Goal: Task Accomplishment & Management: Manage account settings

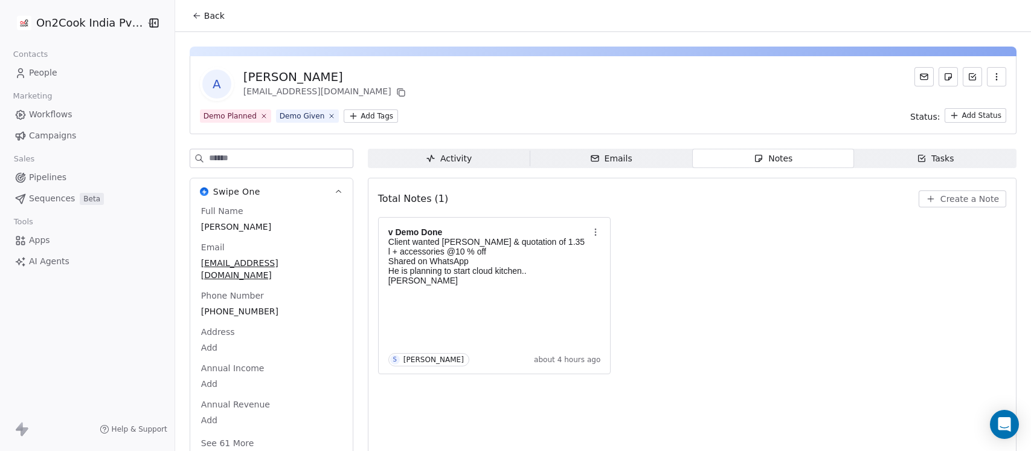
click at [192, 19] on icon at bounding box center [197, 16] width 10 height 10
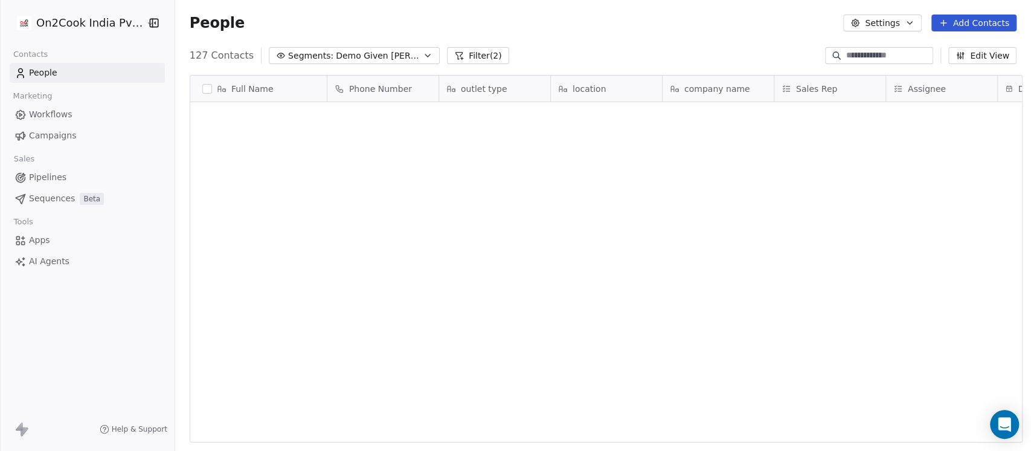
scroll to position [3340, 0]
click at [347, 54] on span "Demo Given Sam" at bounding box center [378, 56] width 85 height 13
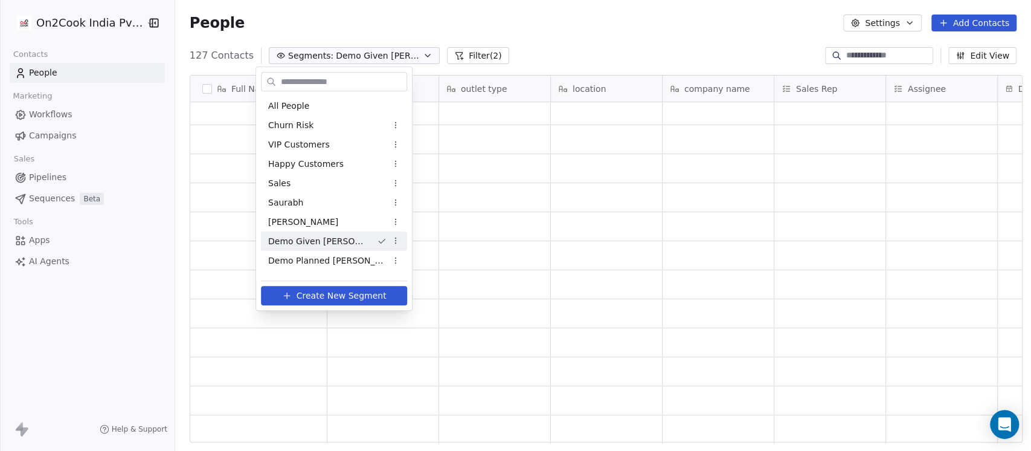
click at [538, 17] on html "On2Cook India Pvt. Ltd. Contacts People Marketing Workflows Campaigns Sales Pip…" at bounding box center [515, 225] width 1031 height 451
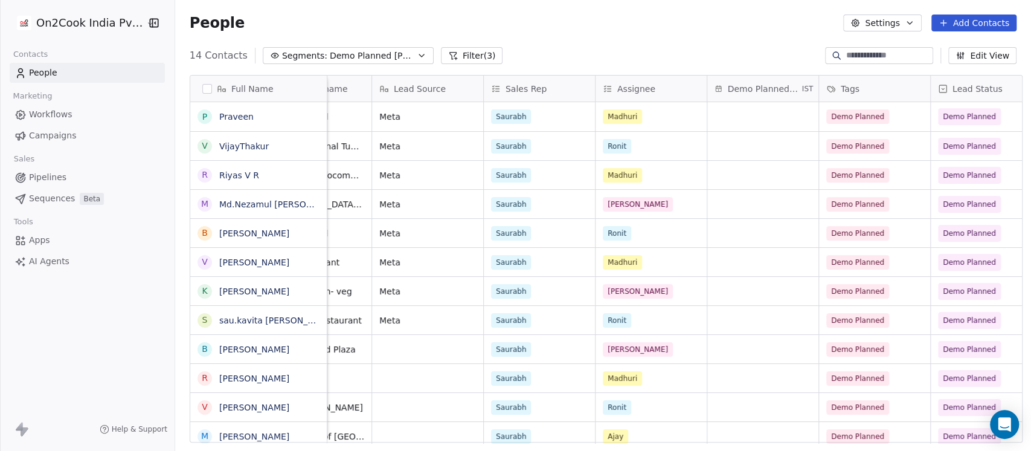
scroll to position [0, 644]
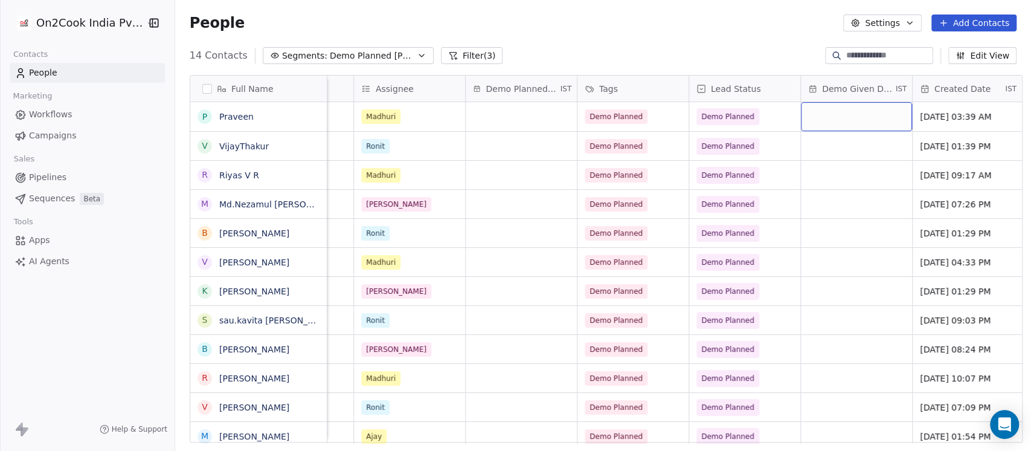
click at [824, 112] on div "grid" at bounding box center [856, 116] width 111 height 29
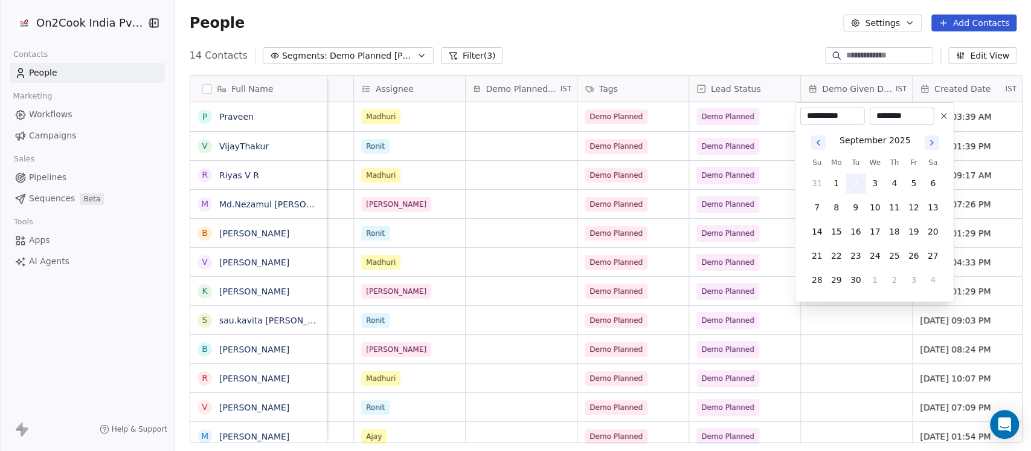
click at [858, 185] on button "2" at bounding box center [855, 182] width 19 height 19
click at [751, 56] on html "On2Cook India Pvt. Ltd. Contacts People Marketing Workflows Campaigns Sales Pip…" at bounding box center [515, 225] width 1031 height 451
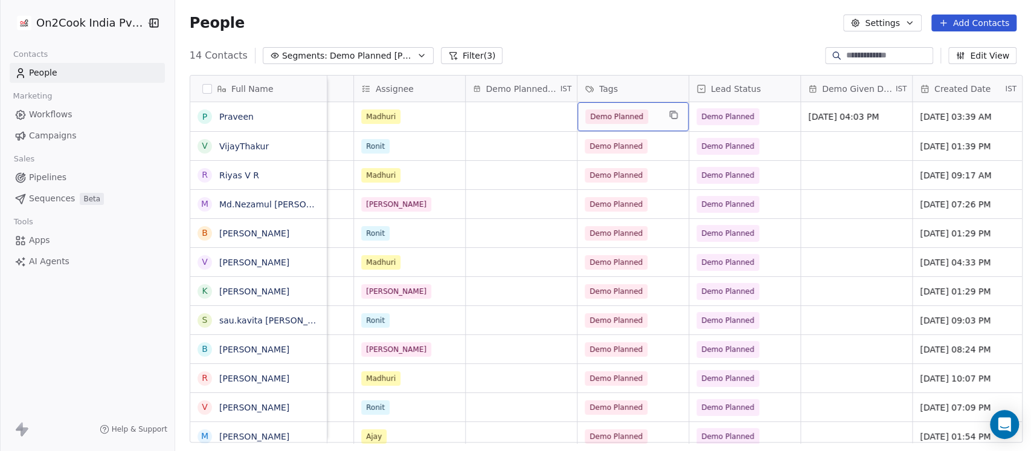
click at [653, 117] on div "Demo Planned" at bounding box center [632, 116] width 111 height 29
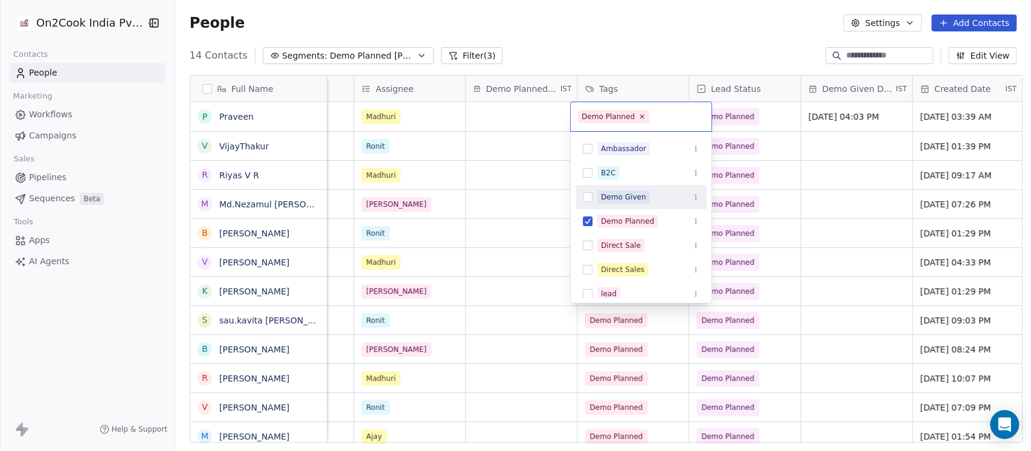
click at [627, 191] on div "Demo Given" at bounding box center [623, 196] width 45 height 11
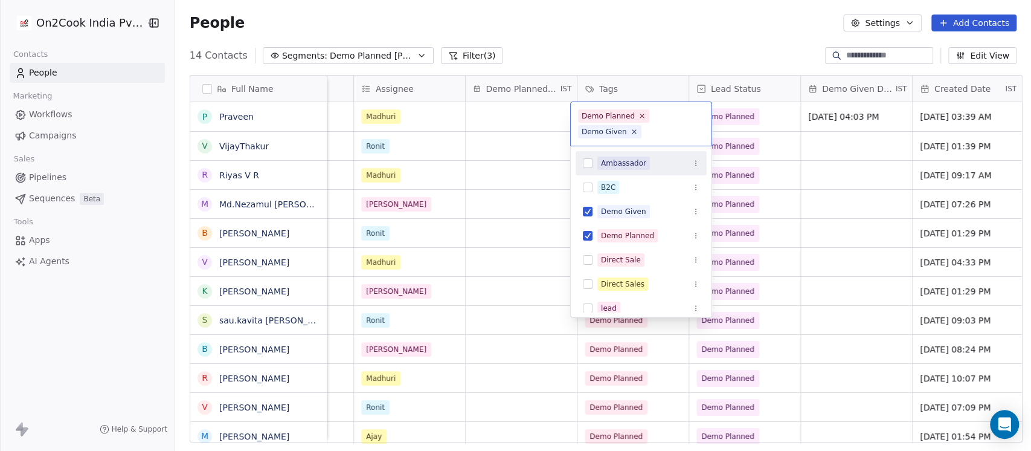
click at [771, 118] on html "On2Cook India Pvt. Ltd. Contacts People Marketing Workflows Campaigns Sales Pip…" at bounding box center [515, 225] width 1031 height 451
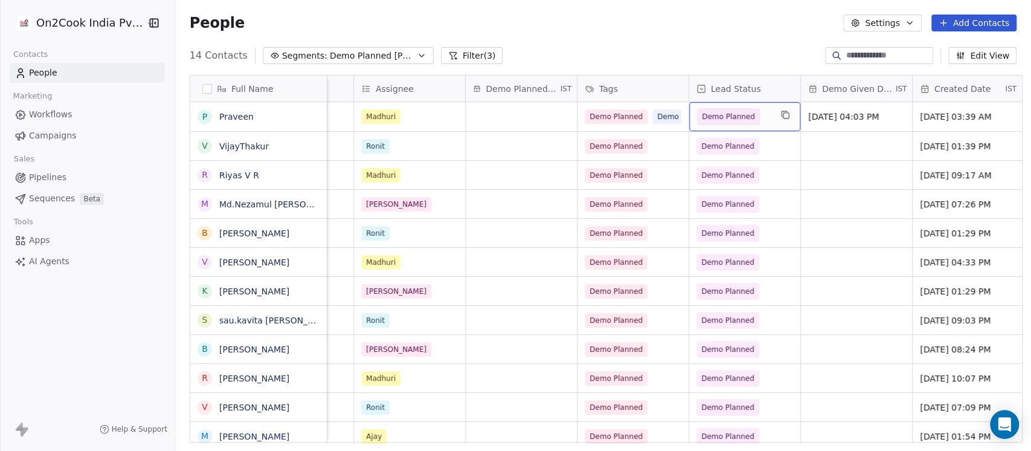
click at [765, 112] on div "Demo Planned" at bounding box center [744, 116] width 111 height 29
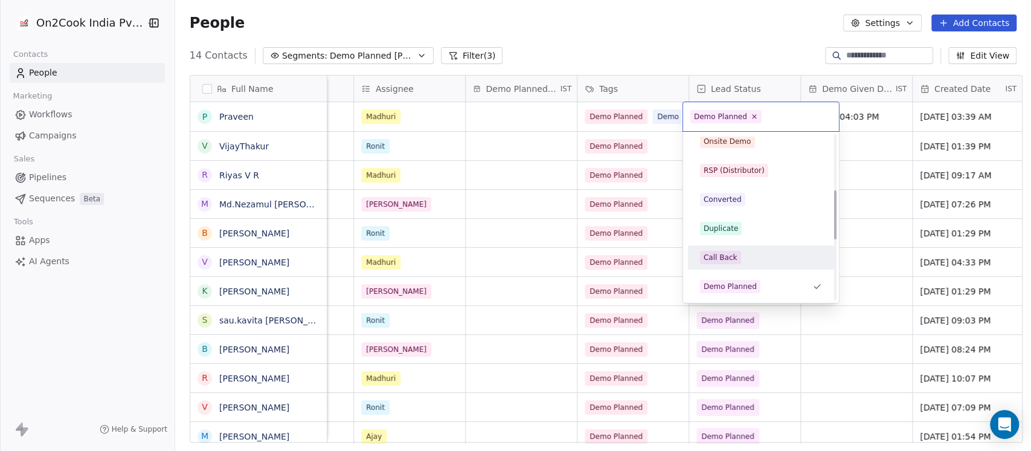
scroll to position [260, 0]
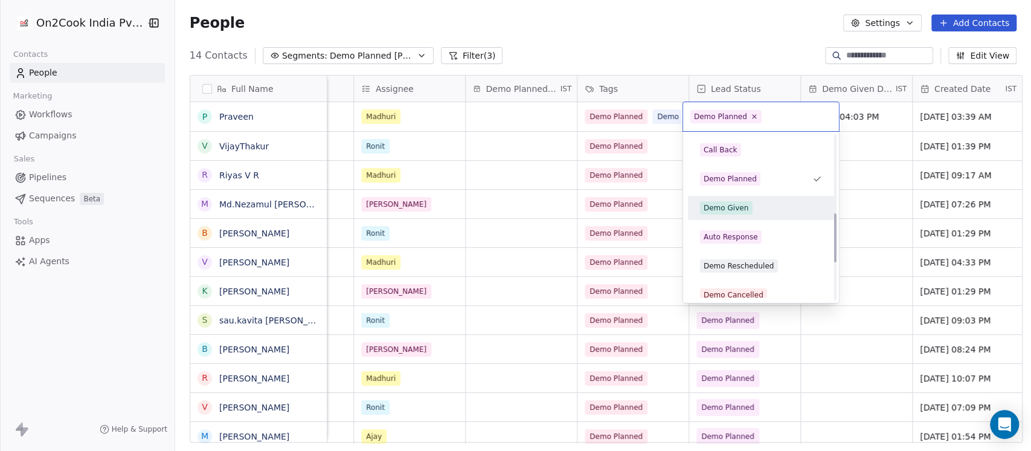
click at [772, 210] on div "Demo Given" at bounding box center [761, 207] width 122 height 13
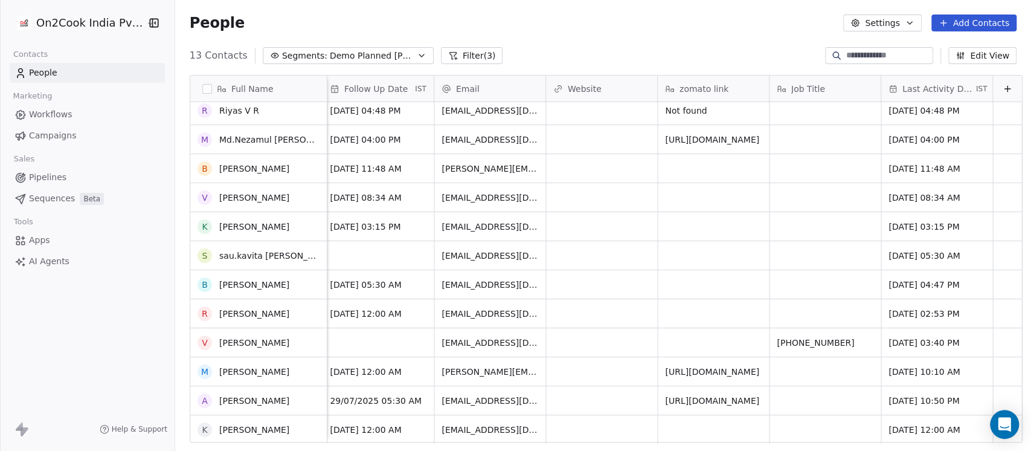
scroll to position [0, 0]
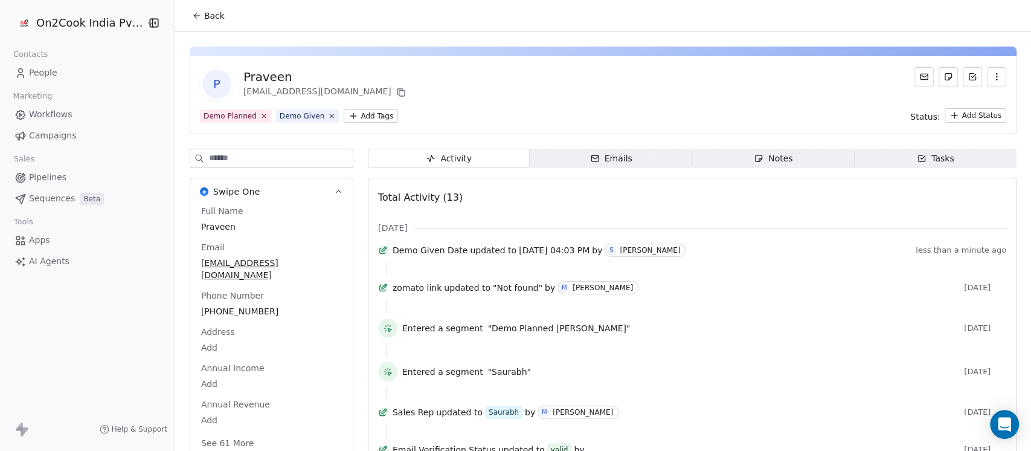
click at [763, 158] on div "Notes" at bounding box center [773, 158] width 39 height 13
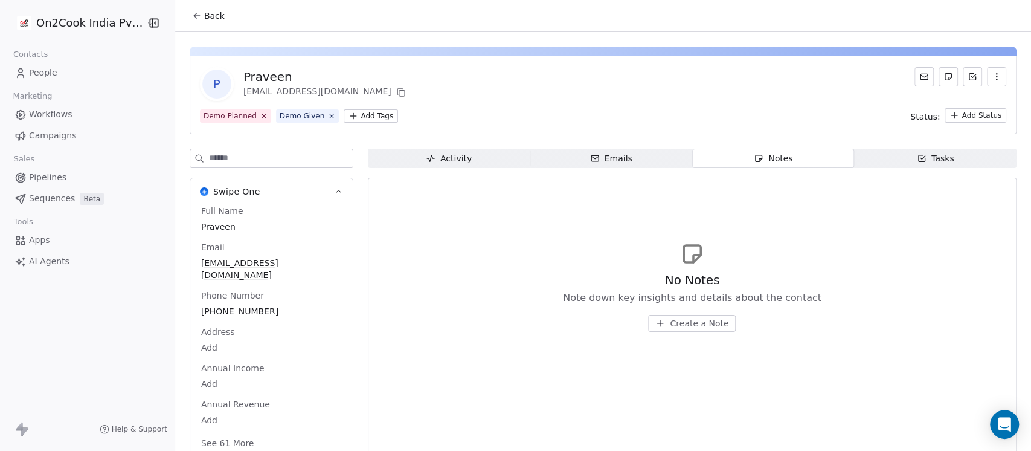
click at [674, 320] on span "Create a Note" at bounding box center [699, 323] width 59 height 12
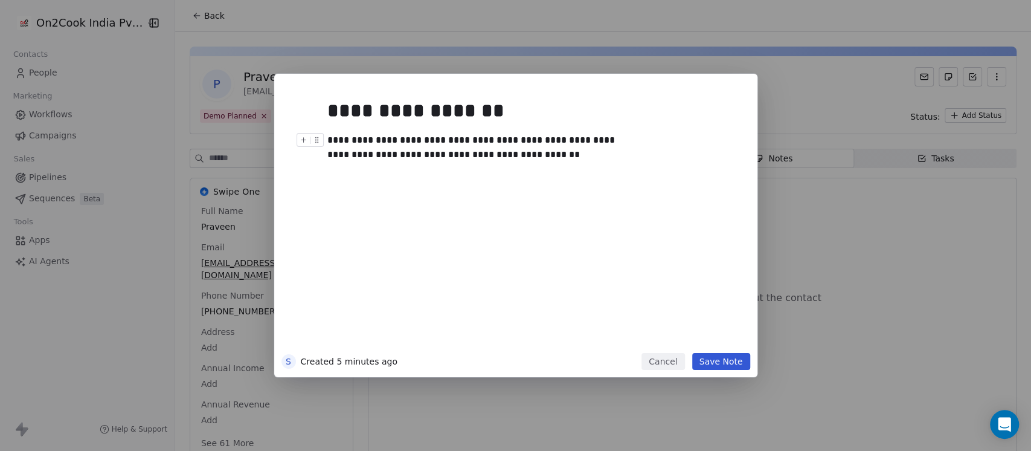
click at [715, 367] on button "Save Note" at bounding box center [721, 361] width 58 height 17
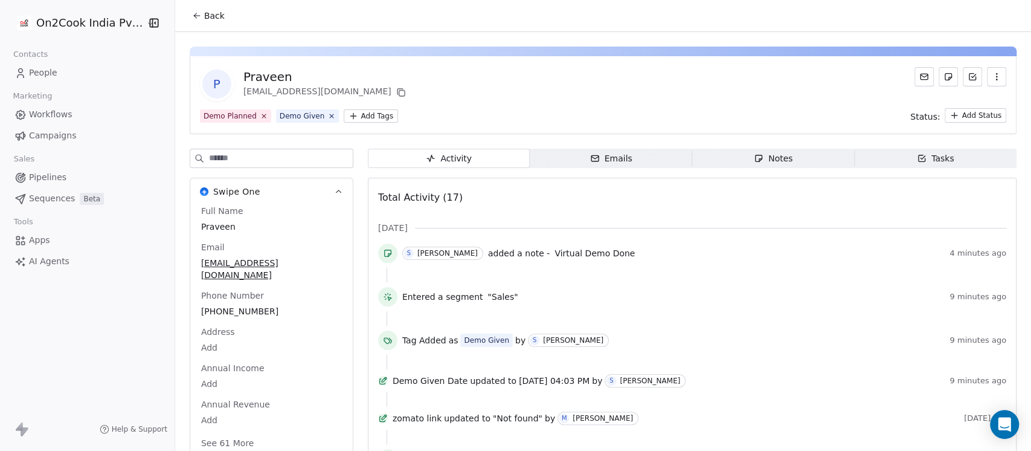
click at [204, 19] on span "Back" at bounding box center [214, 16] width 21 height 12
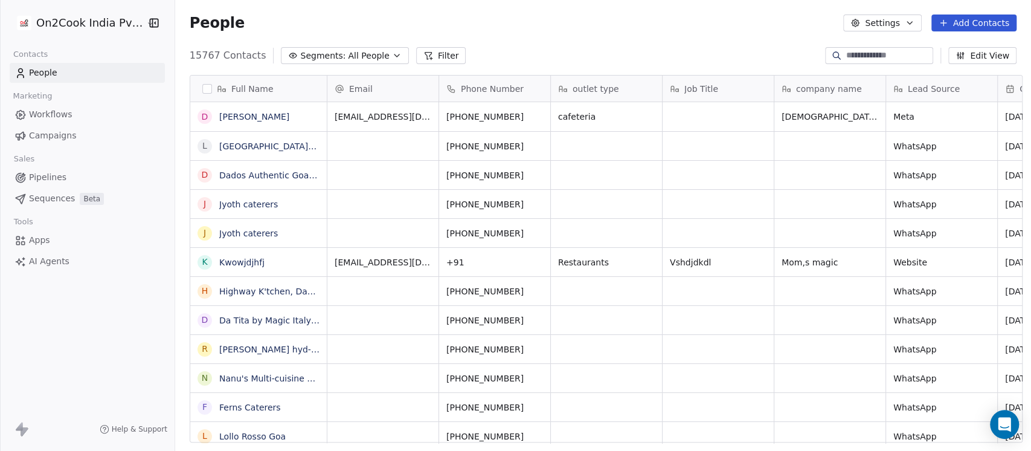
scroll to position [384, 849]
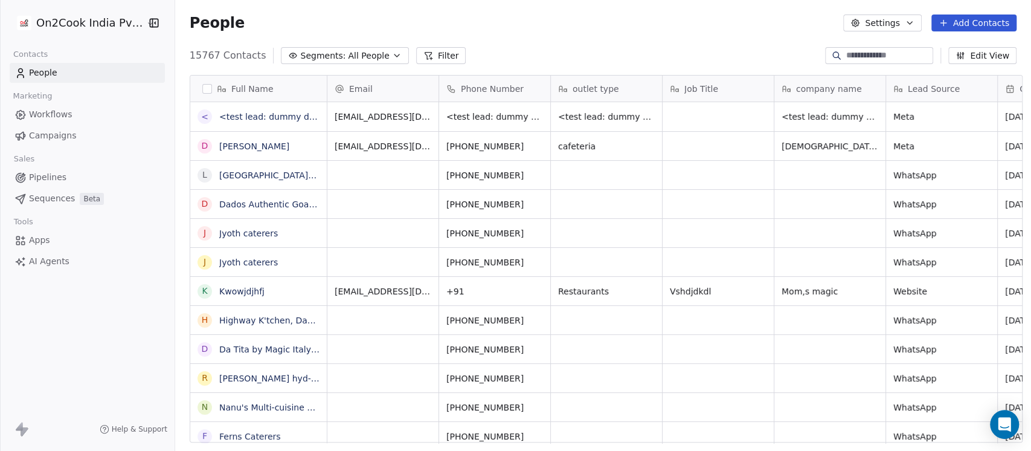
scroll to position [384, 849]
click at [759, 41] on div "People Settings Add Contacts" at bounding box center [603, 23] width 856 height 46
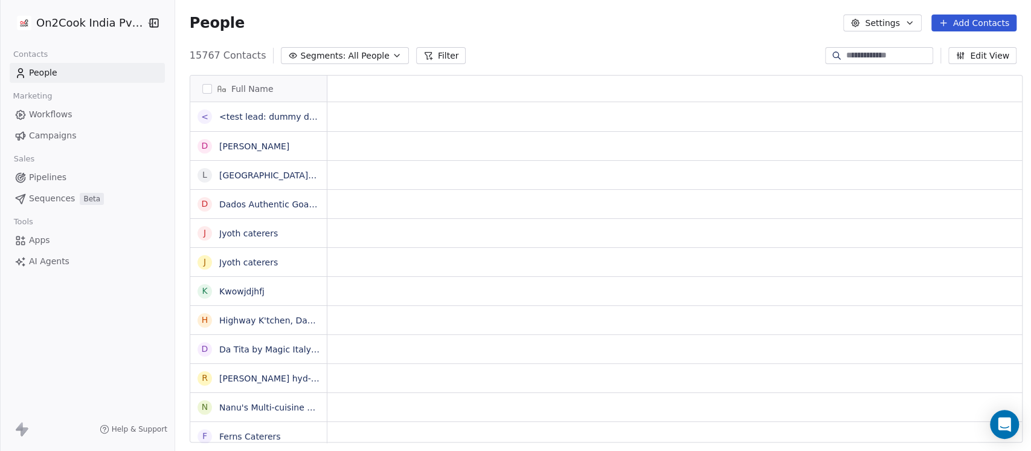
scroll to position [0, 0]
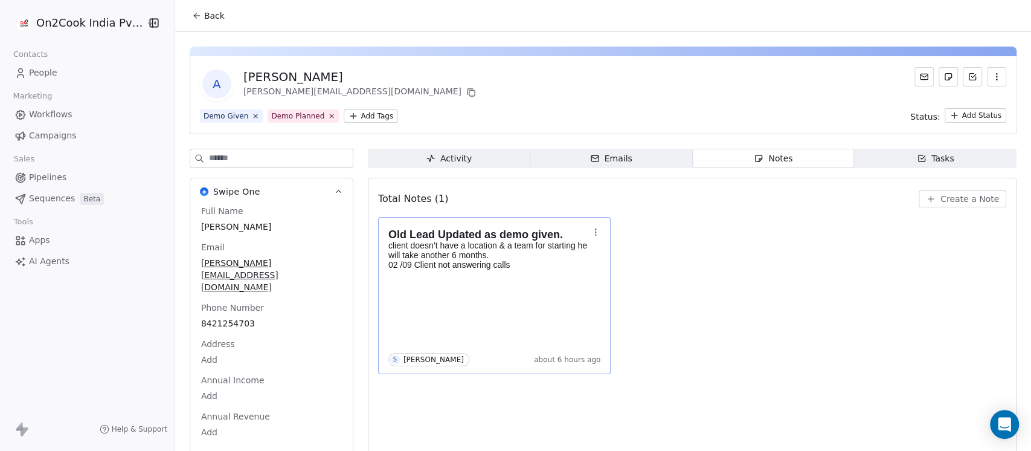
click at [522, 300] on div "Old Lead Updated as demo given. client doesn’t have a location & a team for sta…" at bounding box center [494, 295] width 213 height 141
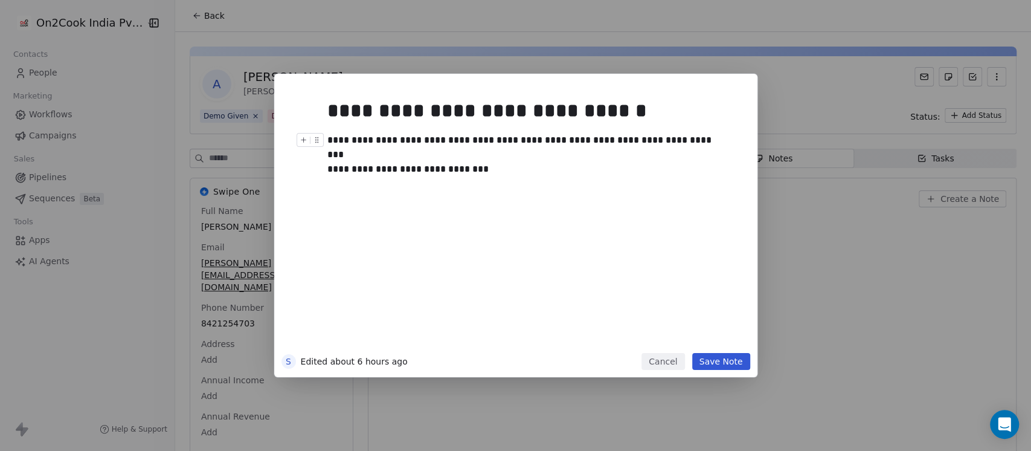
click at [529, 157] on div "**********" at bounding box center [527, 147] width 401 height 29
click at [376, 169] on div "**********" at bounding box center [527, 154] width 401 height 43
click at [469, 169] on div "**********" at bounding box center [527, 154] width 401 height 43
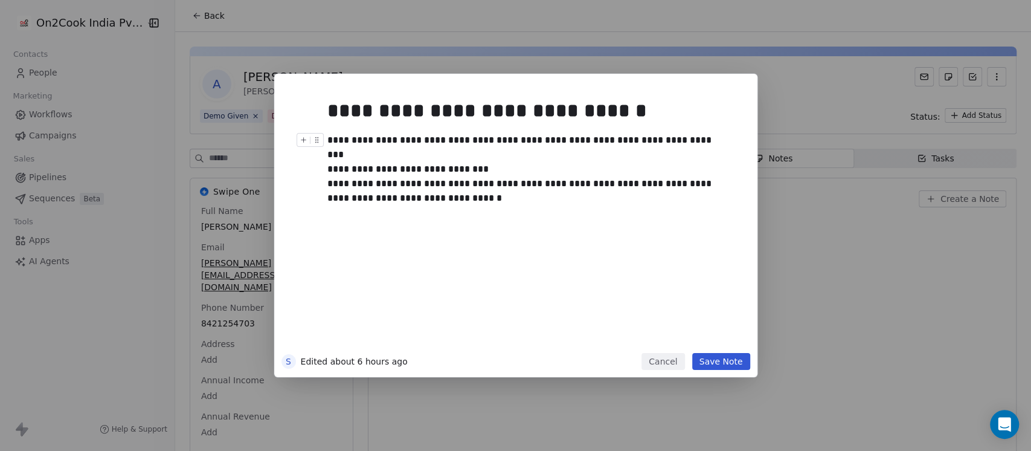
click at [478, 172] on div "**********" at bounding box center [527, 162] width 401 height 58
click at [460, 185] on div "**********" at bounding box center [527, 162] width 401 height 58
click at [718, 359] on button "Save Note" at bounding box center [721, 361] width 58 height 17
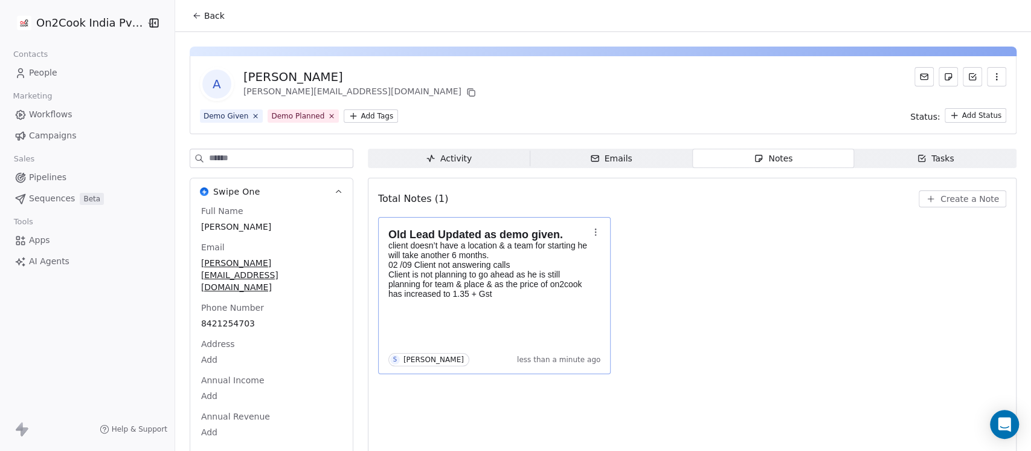
scroll to position [20, 0]
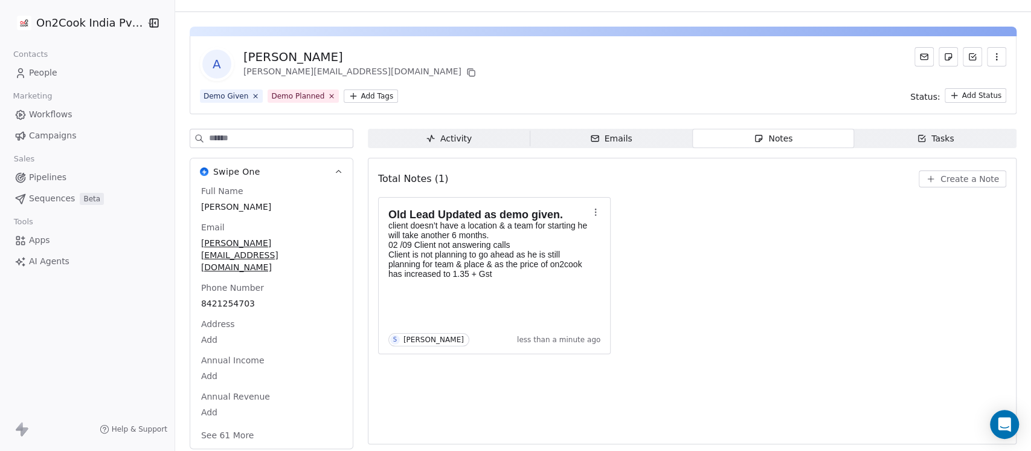
click at [227, 424] on button "See 61 More" at bounding box center [228, 435] width 68 height 22
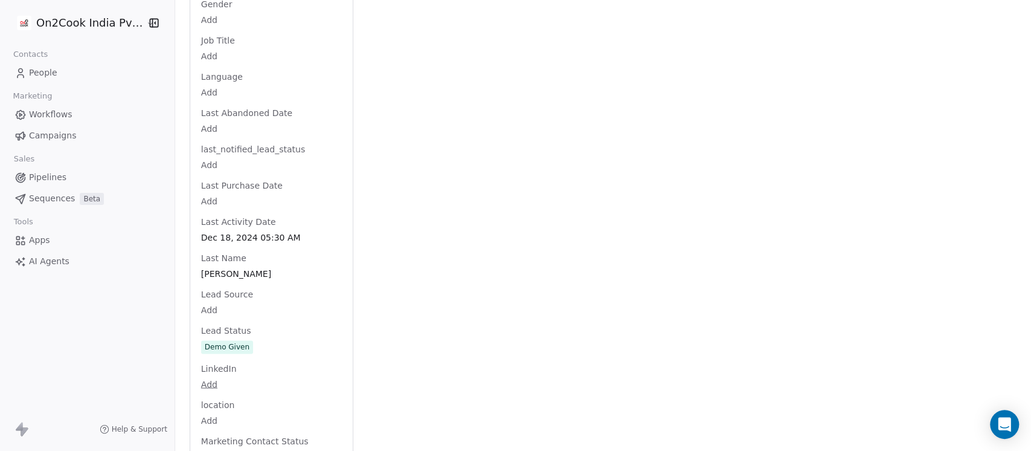
scroll to position [1201, 0]
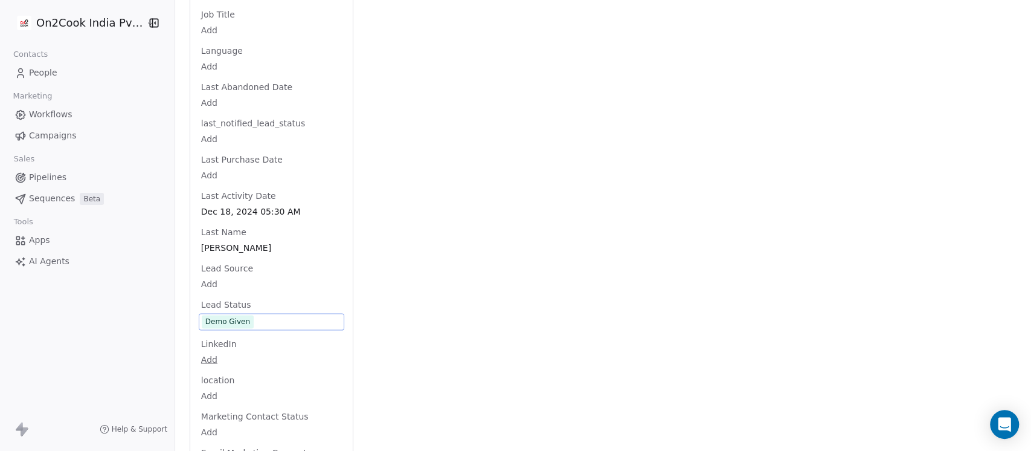
click at [260, 295] on div "Full Name Ajit Nhalve Email nhalve.aa@gmail.com Phone Number 8421254703 Address…" at bounding box center [272, 229] width 146 height 2453
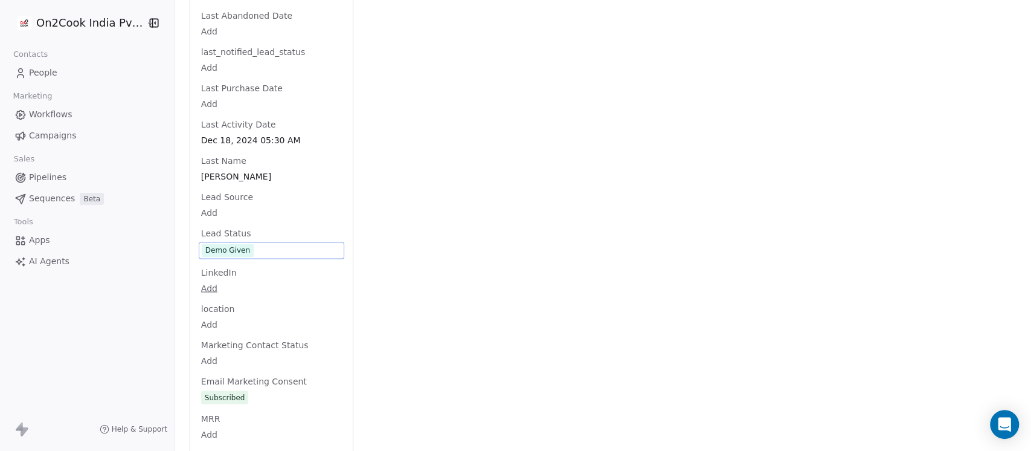
click at [260, 243] on span "Demo Given" at bounding box center [272, 249] width 140 height 13
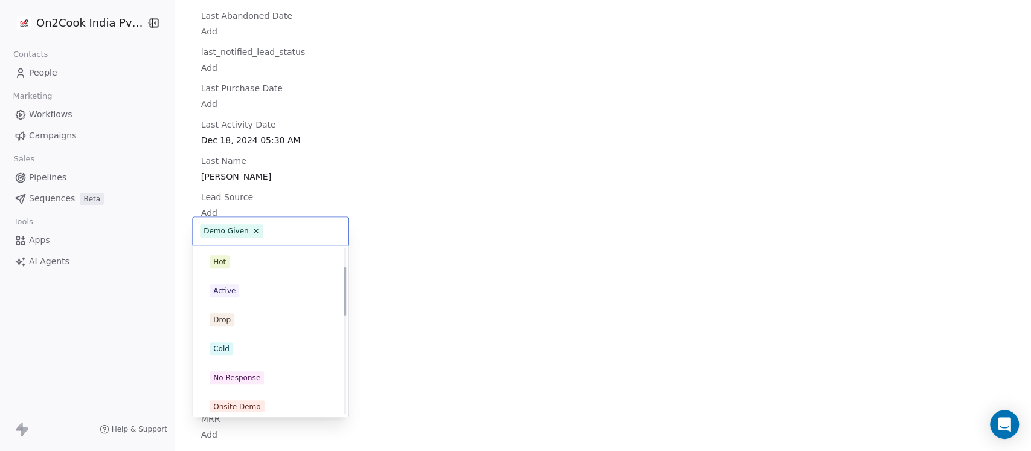
scroll to position [0, 0]
click at [253, 323] on div "Drop" at bounding box center [271, 319] width 122 height 13
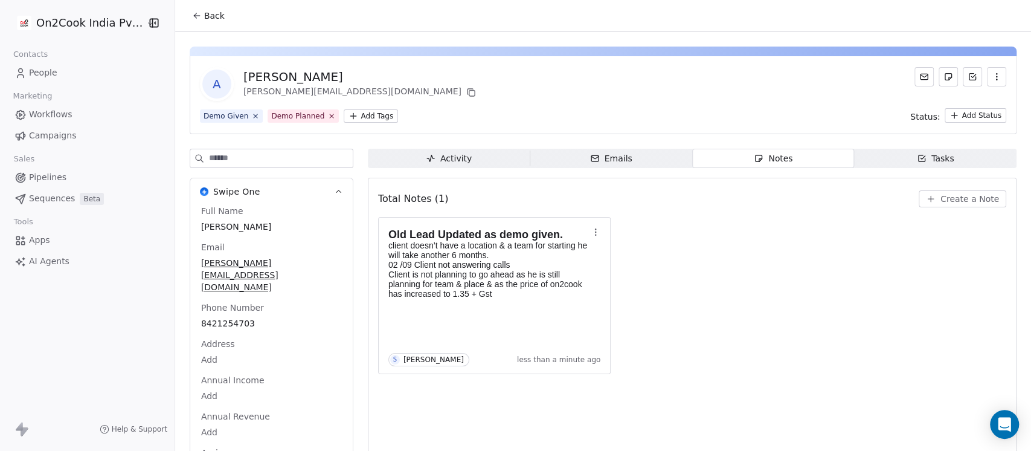
drag, startPoint x: 347, startPoint y: 115, endPoint x: 347, endPoint y: 124, distance: 9.1
click at [347, 115] on html "On2Cook India Pvt. Ltd. Contacts People Marketing Workflows Campaigns Sales Pip…" at bounding box center [515, 225] width 1031 height 451
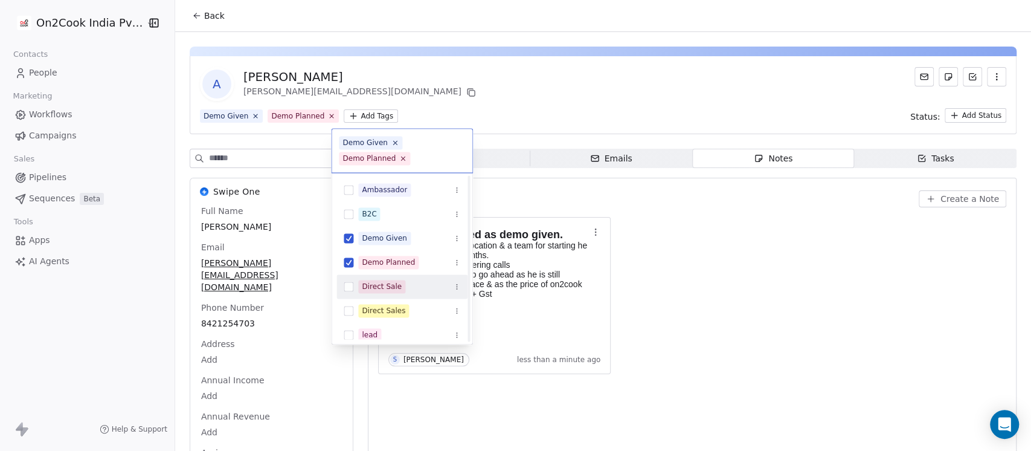
click at [734, 233] on html "On2Cook India Pvt. Ltd. Contacts People Marketing Workflows Campaigns Sales Pip…" at bounding box center [515, 225] width 1031 height 451
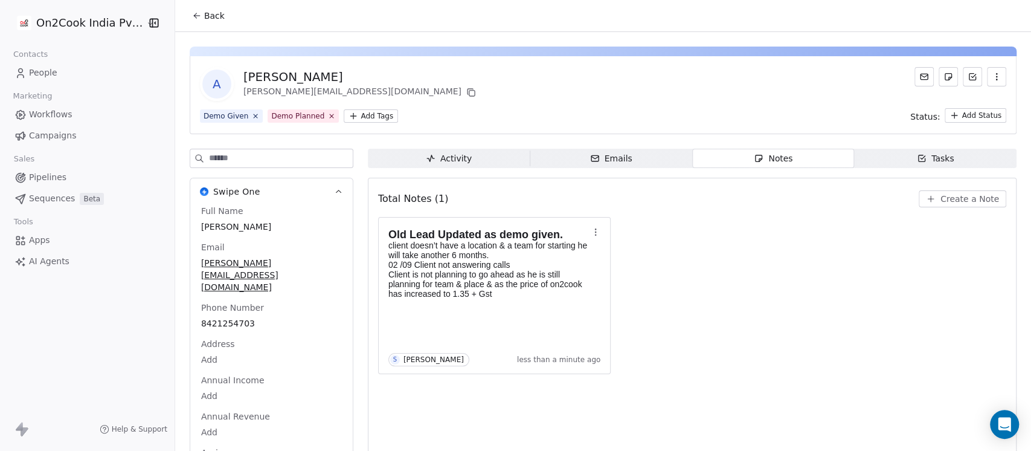
click at [472, 103] on div "A Ajit Nhalve nhalve.aa@gmail.com Demo Given Demo Planned Add Tags Status: Add …" at bounding box center [603, 95] width 827 height 78
click at [185, 11] on button "Back" at bounding box center [208, 16] width 47 height 22
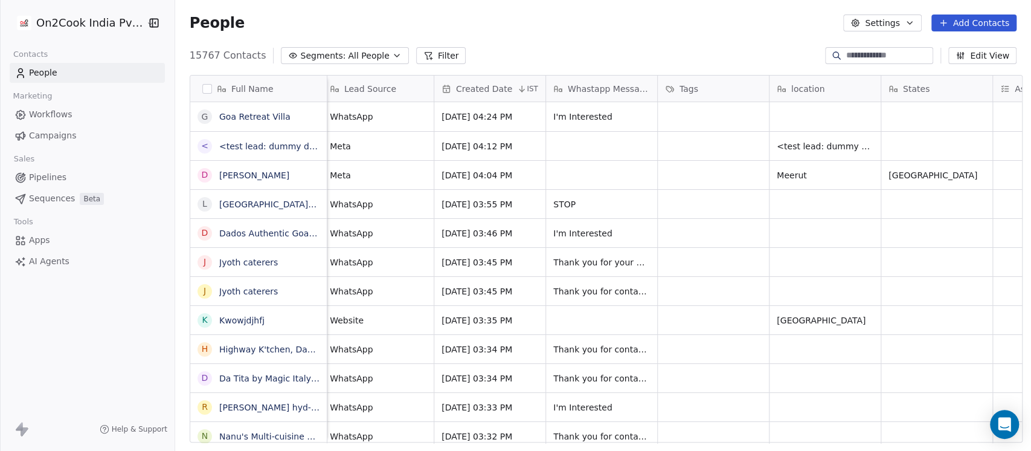
scroll to position [0, 483]
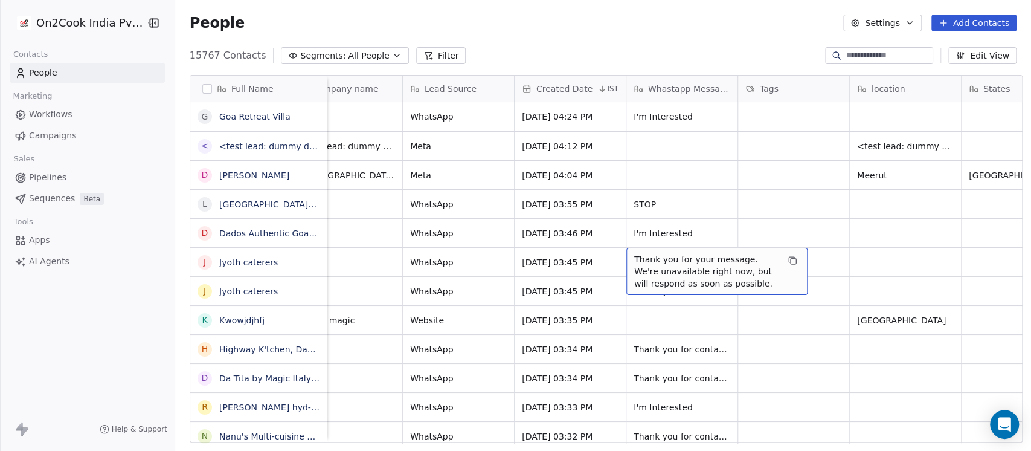
click at [739, 42] on div "People Settings Add Contacts" at bounding box center [603, 23] width 856 height 46
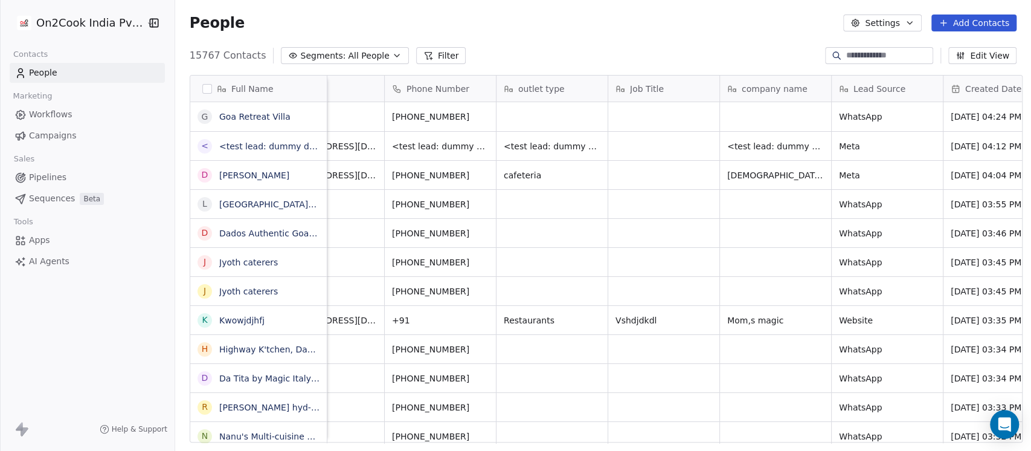
scroll to position [0, 80]
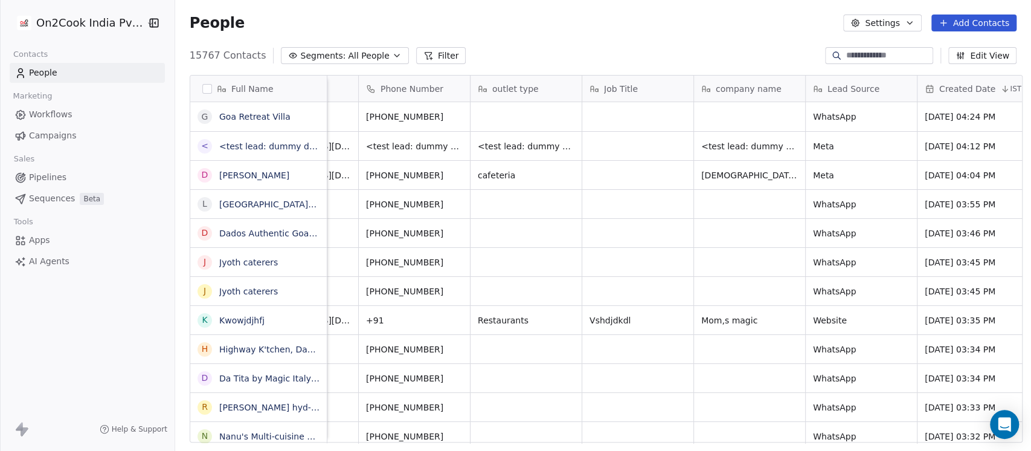
click at [370, 53] on button "Segments: All People" at bounding box center [344, 55] width 127 height 17
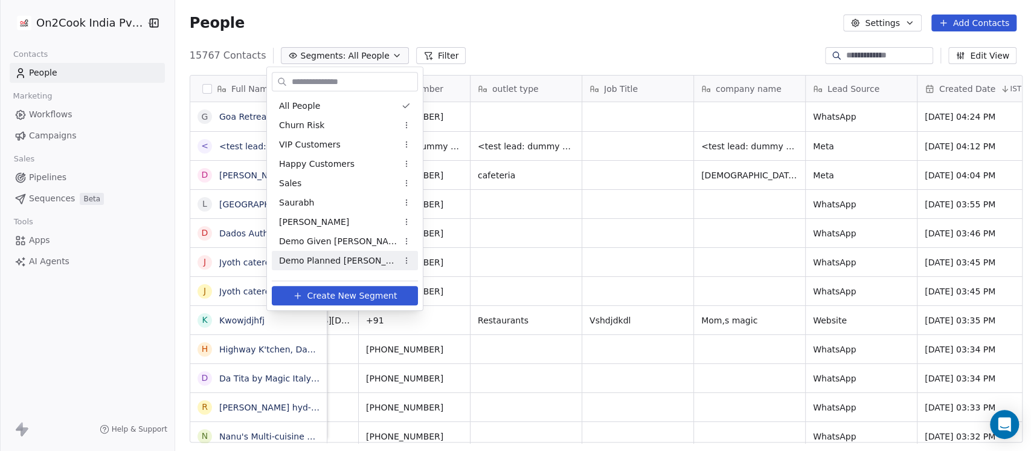
click at [306, 252] on div "Demo Planned Sam" at bounding box center [345, 260] width 146 height 19
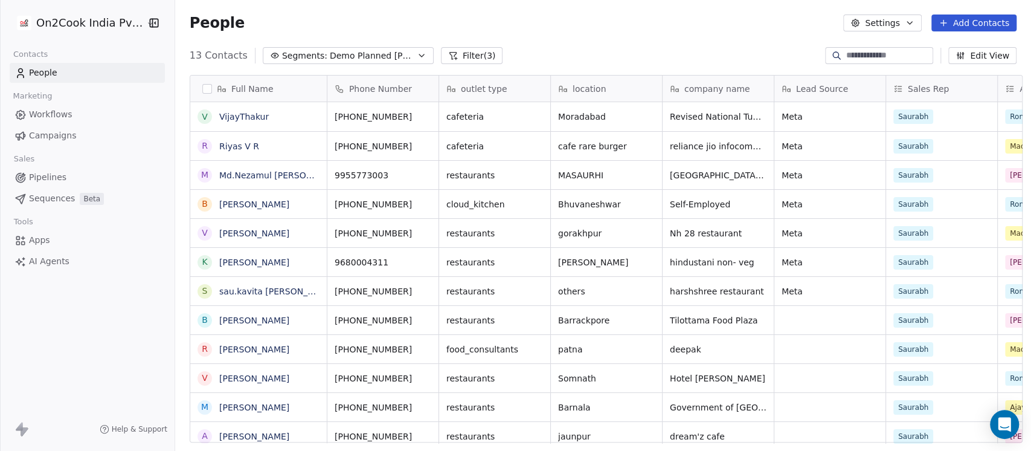
scroll to position [13, 13]
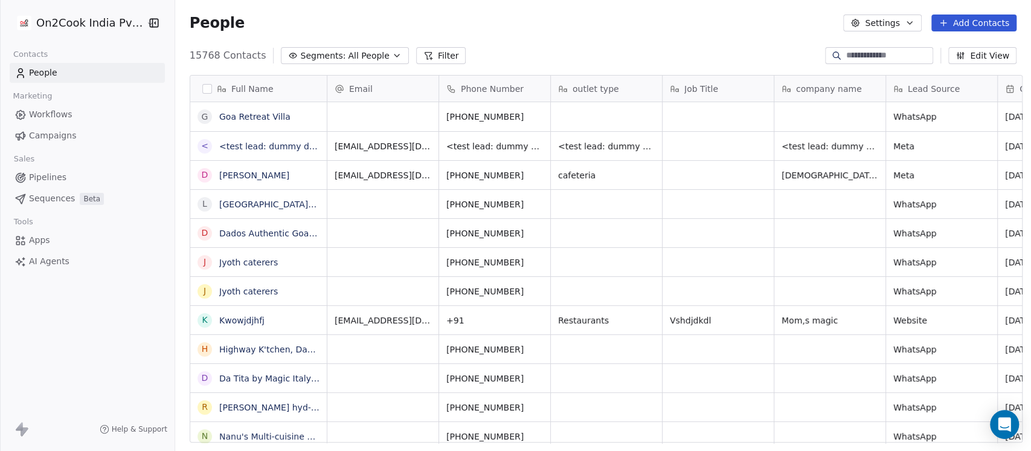
scroll to position [13, 13]
